Goal: Task Accomplishment & Management: Manage account settings

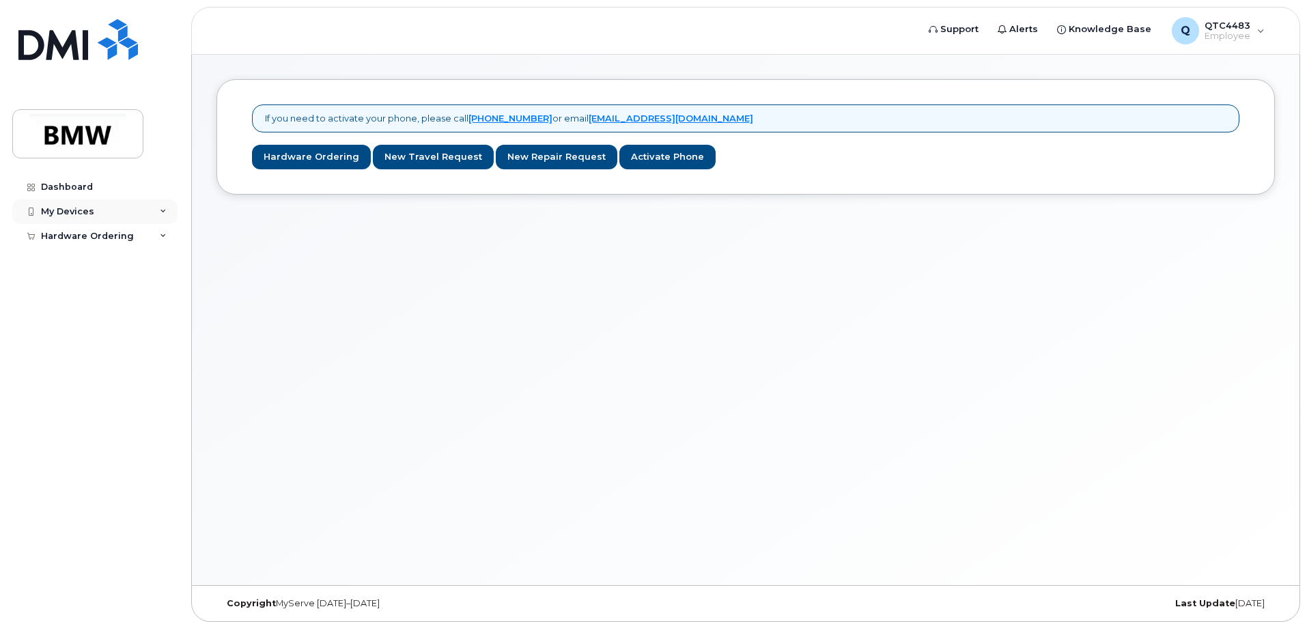
click at [105, 206] on div "My Devices" at bounding box center [94, 211] width 165 height 25
click at [79, 238] on div "Add Device" at bounding box center [74, 237] width 54 height 12
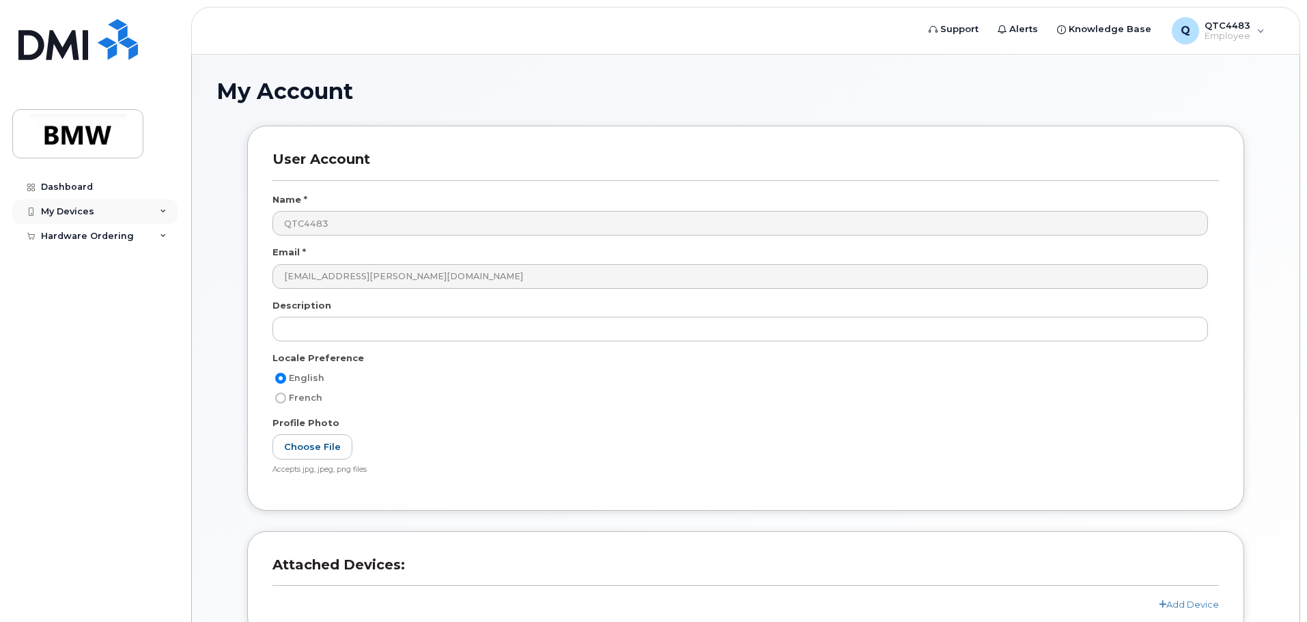
click at [98, 207] on div "My Devices" at bounding box center [94, 211] width 165 height 25
click at [211, 400] on div "My Account User Account Name * QTC4483 Email * [PERSON_NAME][EMAIL_ADDRESS][PER…" at bounding box center [746, 381] width 1108 height 653
click at [76, 190] on div "Dashboard" at bounding box center [67, 187] width 52 height 11
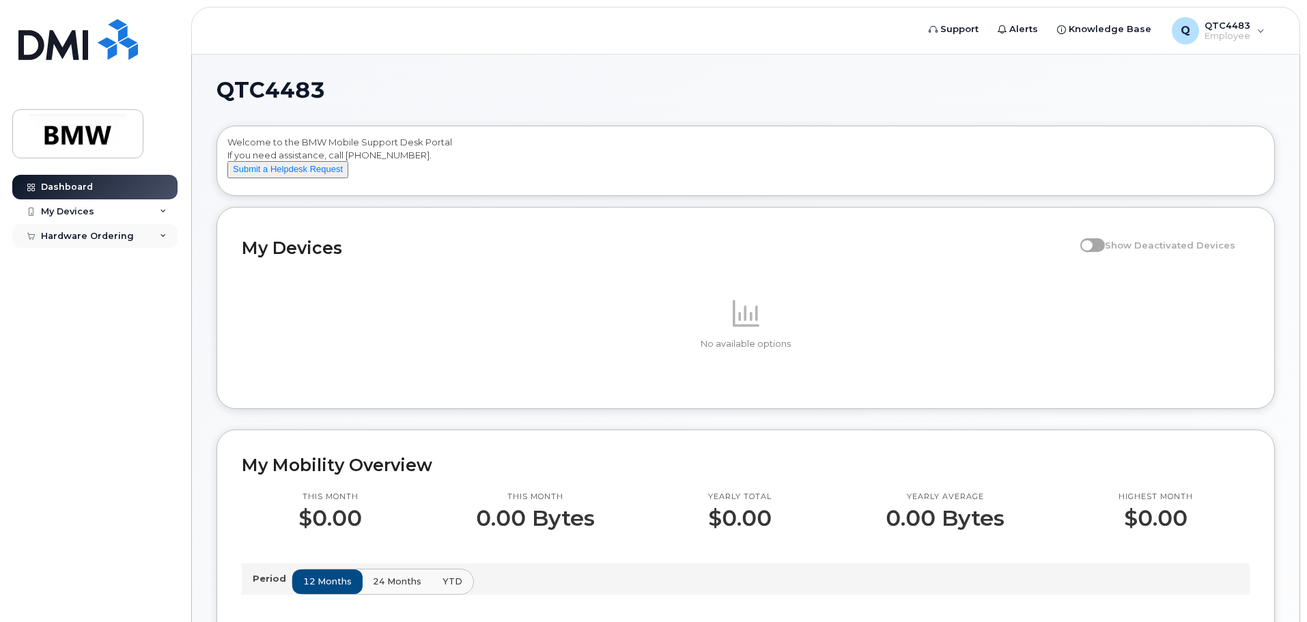
click at [122, 233] on div "Hardware Ordering" at bounding box center [87, 236] width 93 height 11
click at [127, 260] on link "My Orders" at bounding box center [106, 261] width 141 height 26
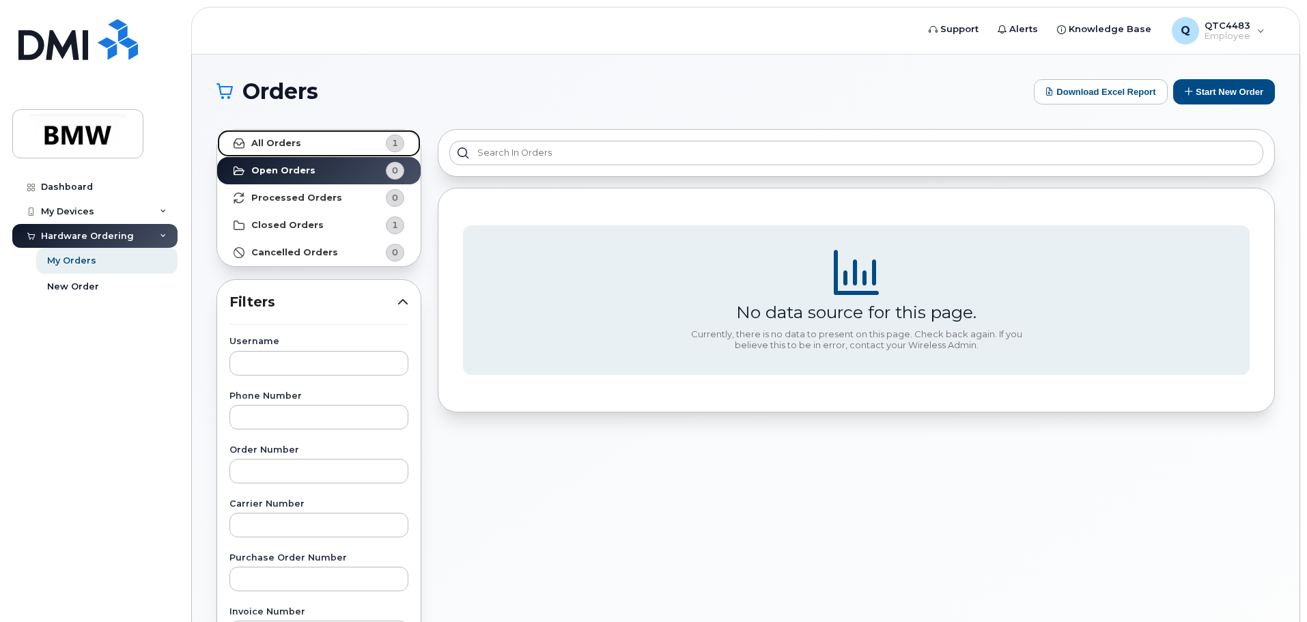
click at [305, 143] on link "All Orders 1" at bounding box center [319, 143] width 204 height 27
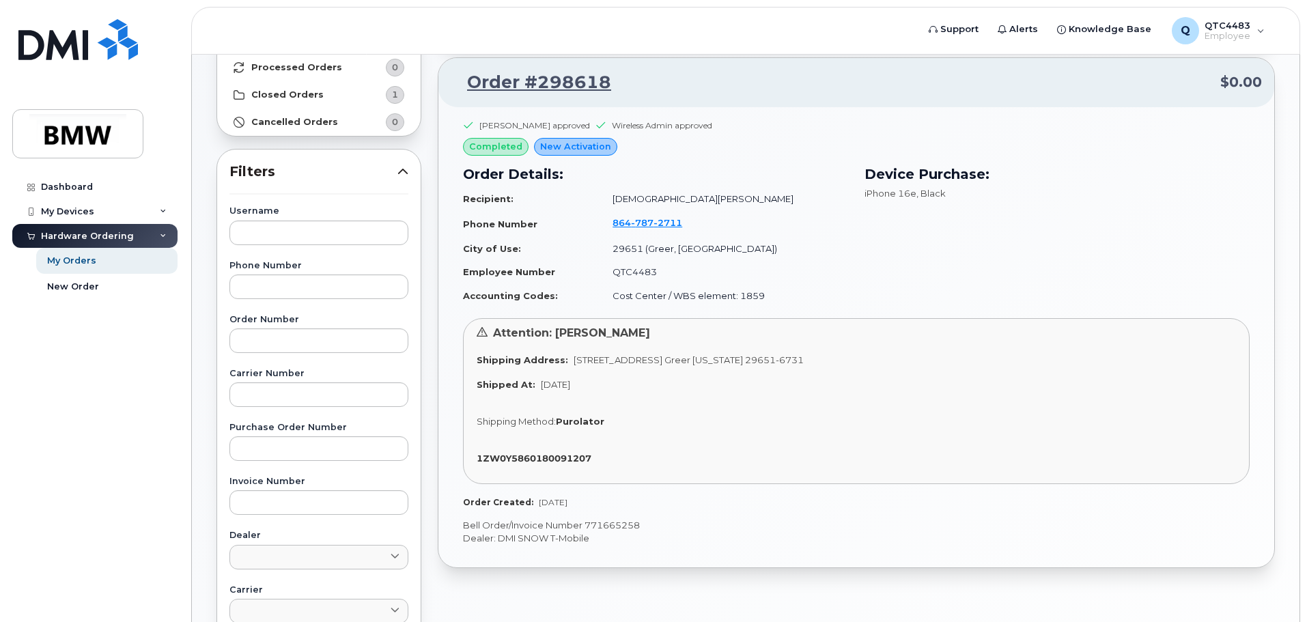
scroll to position [109, 0]
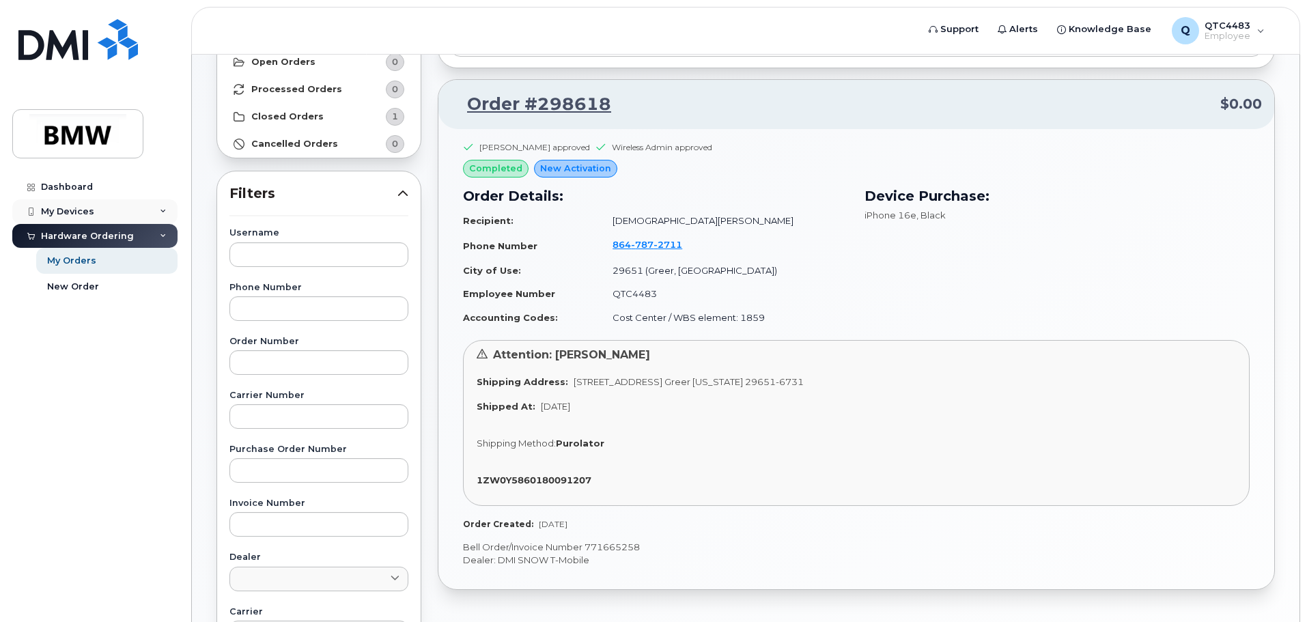
click at [68, 212] on div "My Devices" at bounding box center [67, 211] width 53 height 11
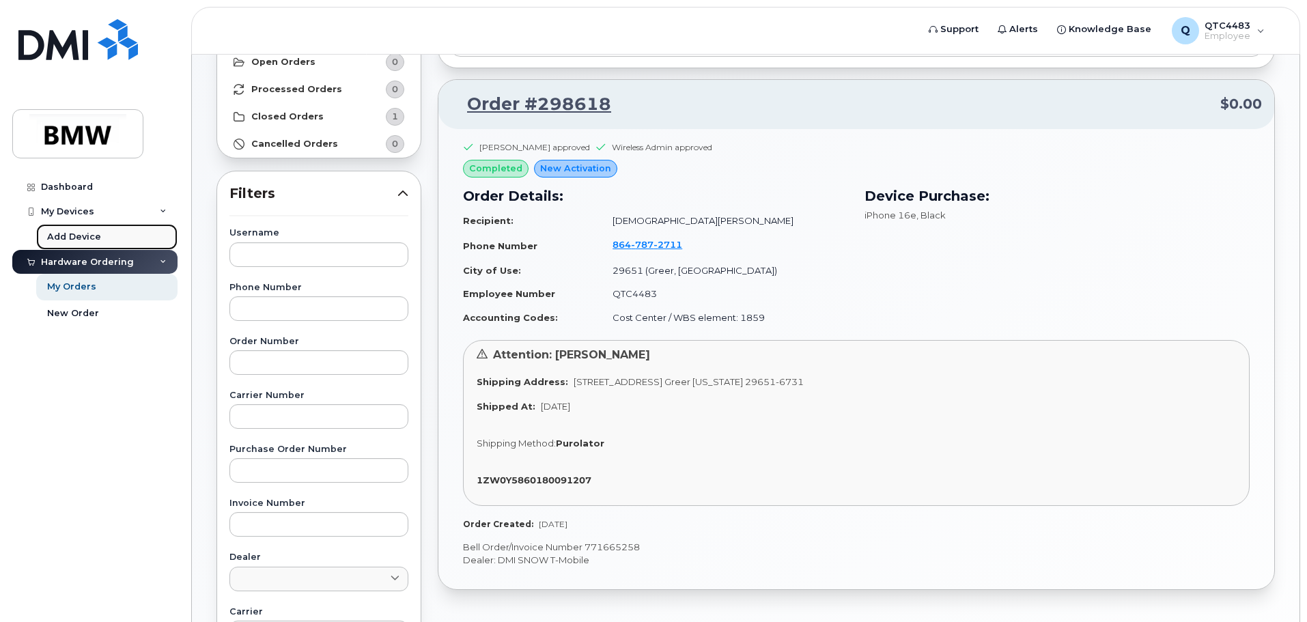
click at [86, 239] on div "Add Device" at bounding box center [74, 237] width 54 height 12
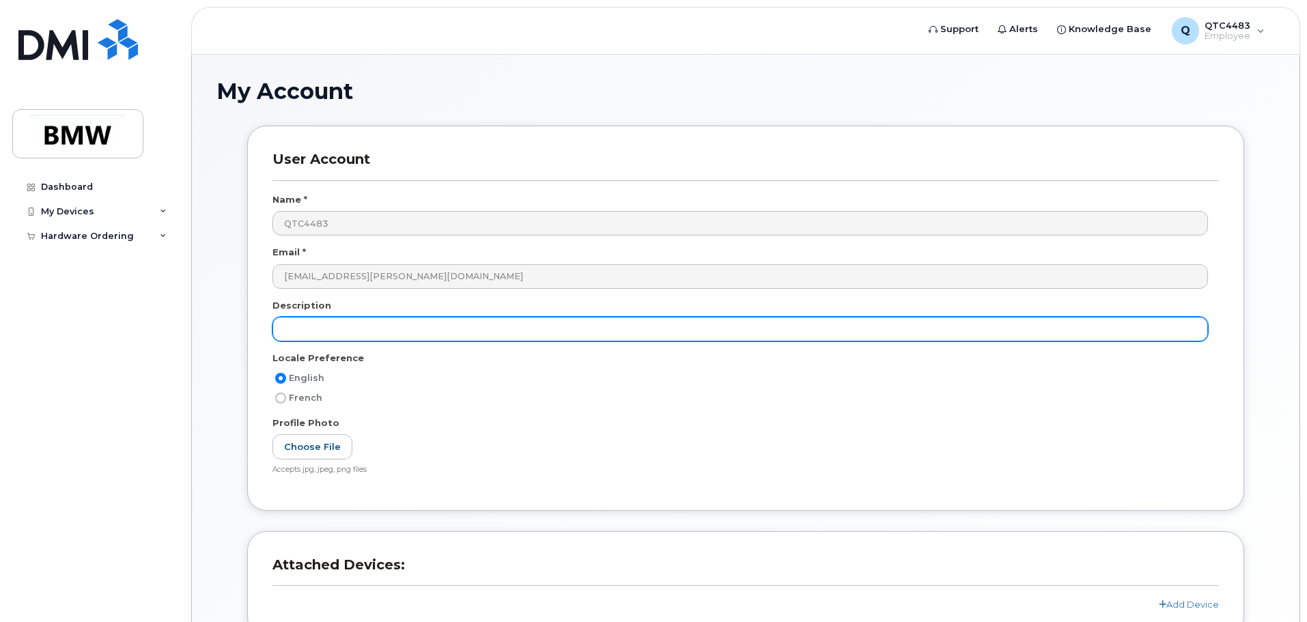
click at [330, 326] on input "text" at bounding box center [741, 329] width 936 height 25
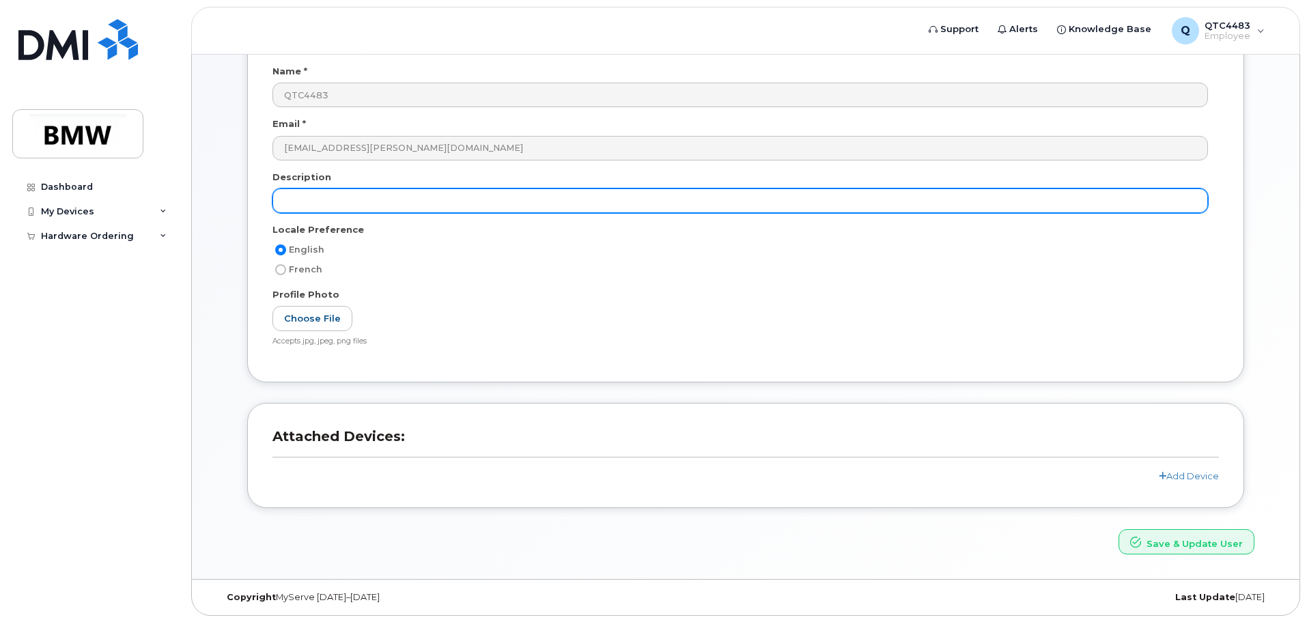
scroll to position [129, 0]
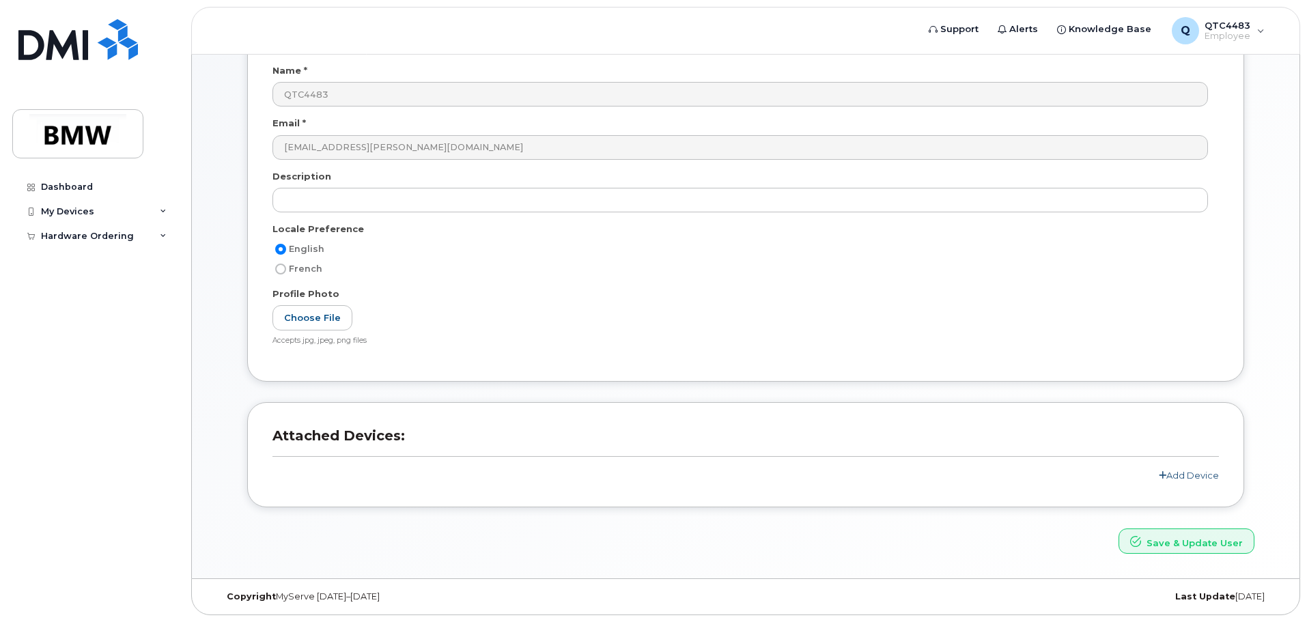
click at [1200, 473] on link "Add Device" at bounding box center [1189, 475] width 60 height 11
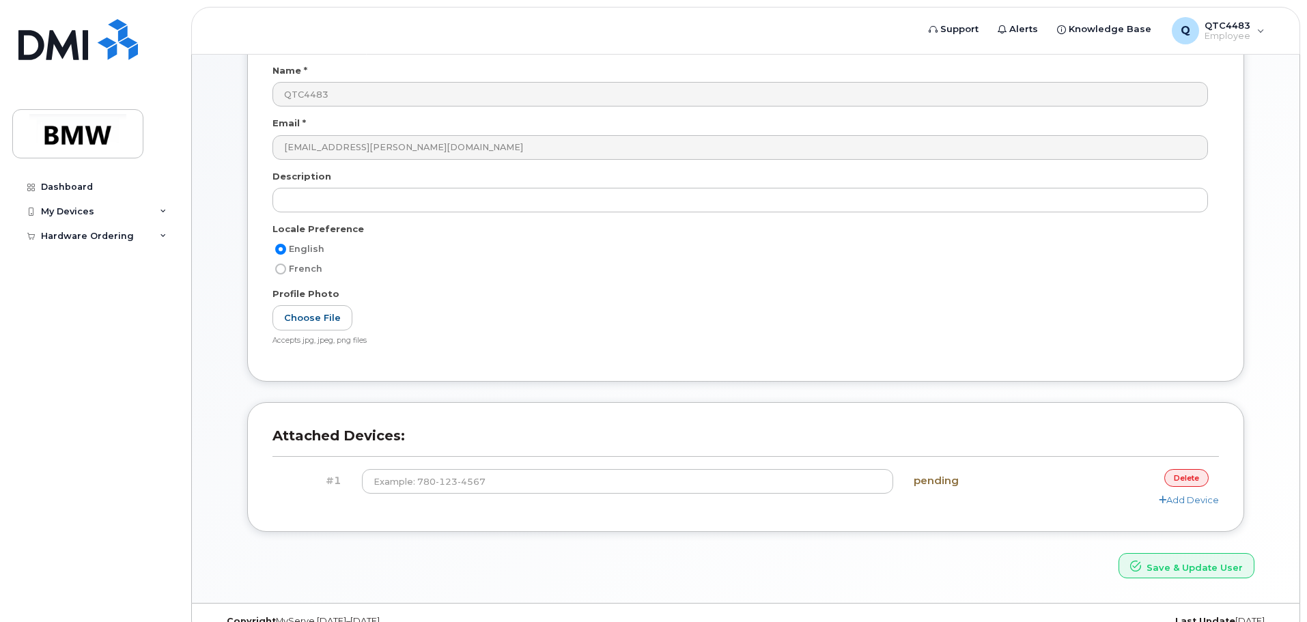
click at [541, 443] on h3 "Attached Devices:" at bounding box center [746, 442] width 947 height 29
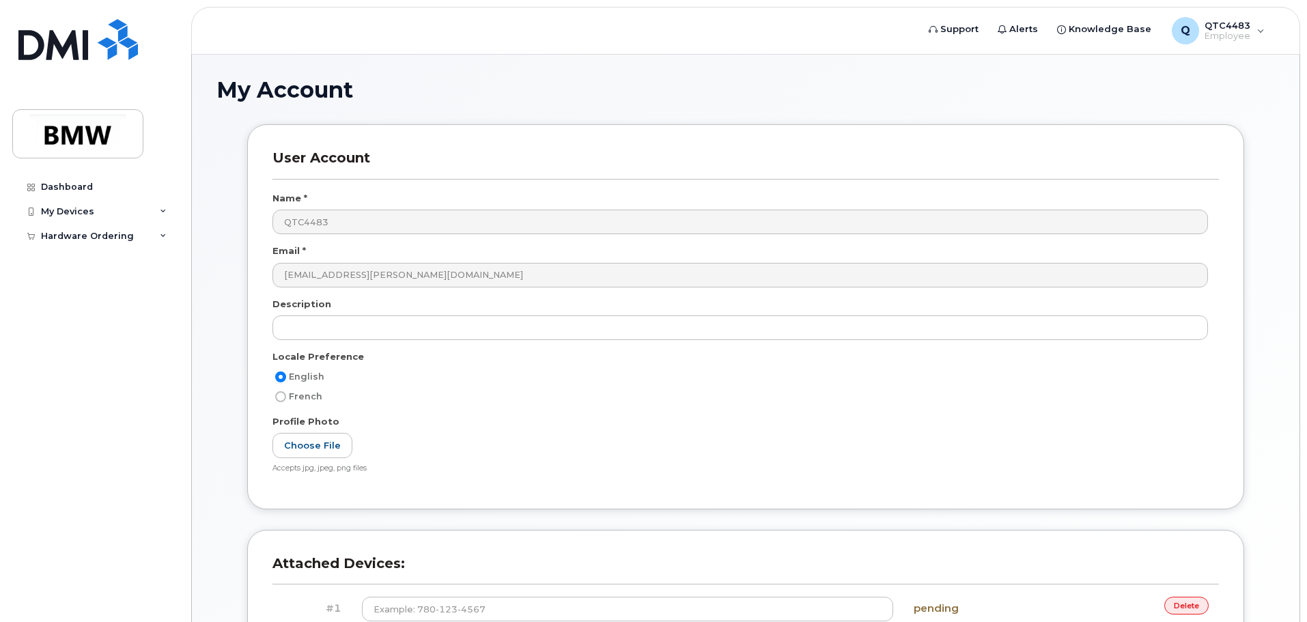
scroll to position [0, 0]
click at [75, 192] on div "Dashboard" at bounding box center [67, 187] width 52 height 11
